Goal: Transaction & Acquisition: Purchase product/service

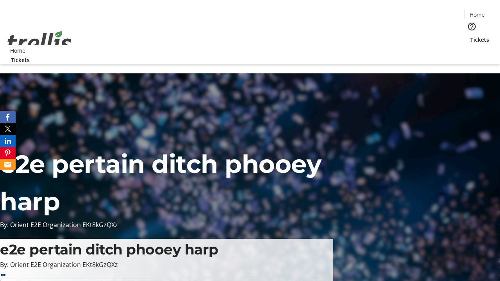
click at [470, 36] on span "Tickets" at bounding box center [479, 40] width 19 height 8
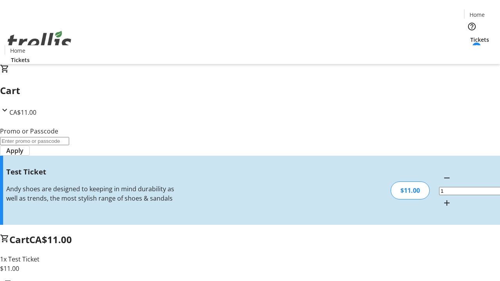
type input "UNLOCK"
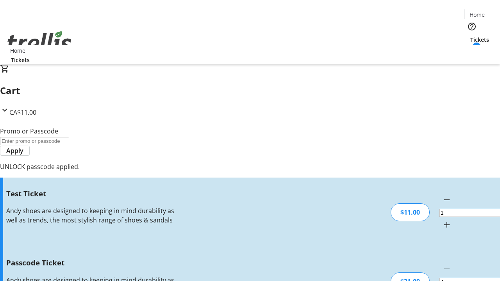
type input "5"
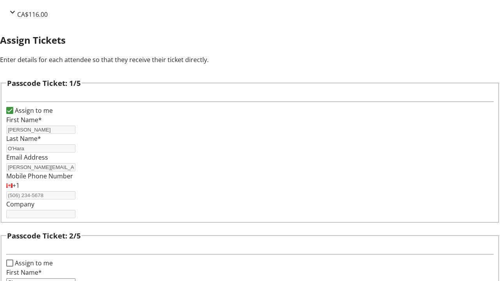
type input "Clay"
type input "[PERSON_NAME]"
type input "Karlee"
type input "[PERSON_NAME]"
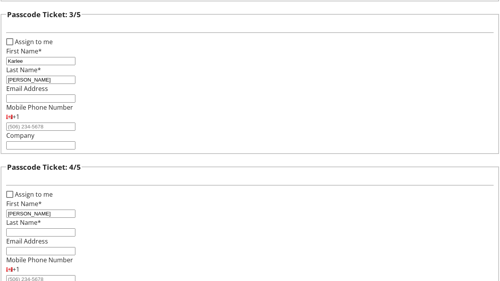
type input "[PERSON_NAME]"
checkbox input "true"
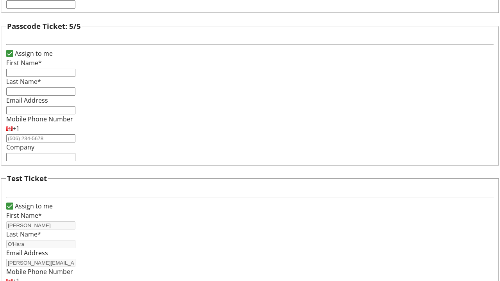
type input "[PERSON_NAME]"
type input "O'Hara"
type input "[PERSON_NAME][EMAIL_ADDRESS][DOMAIN_NAME]"
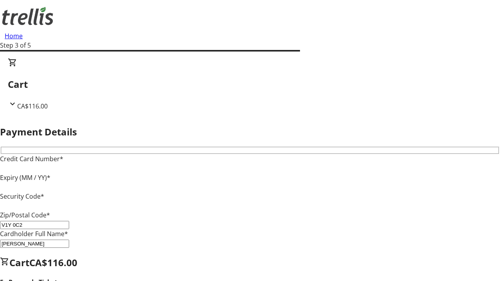
type input "V1Y 0C2"
